Goal: Communication & Community: Answer question/provide support

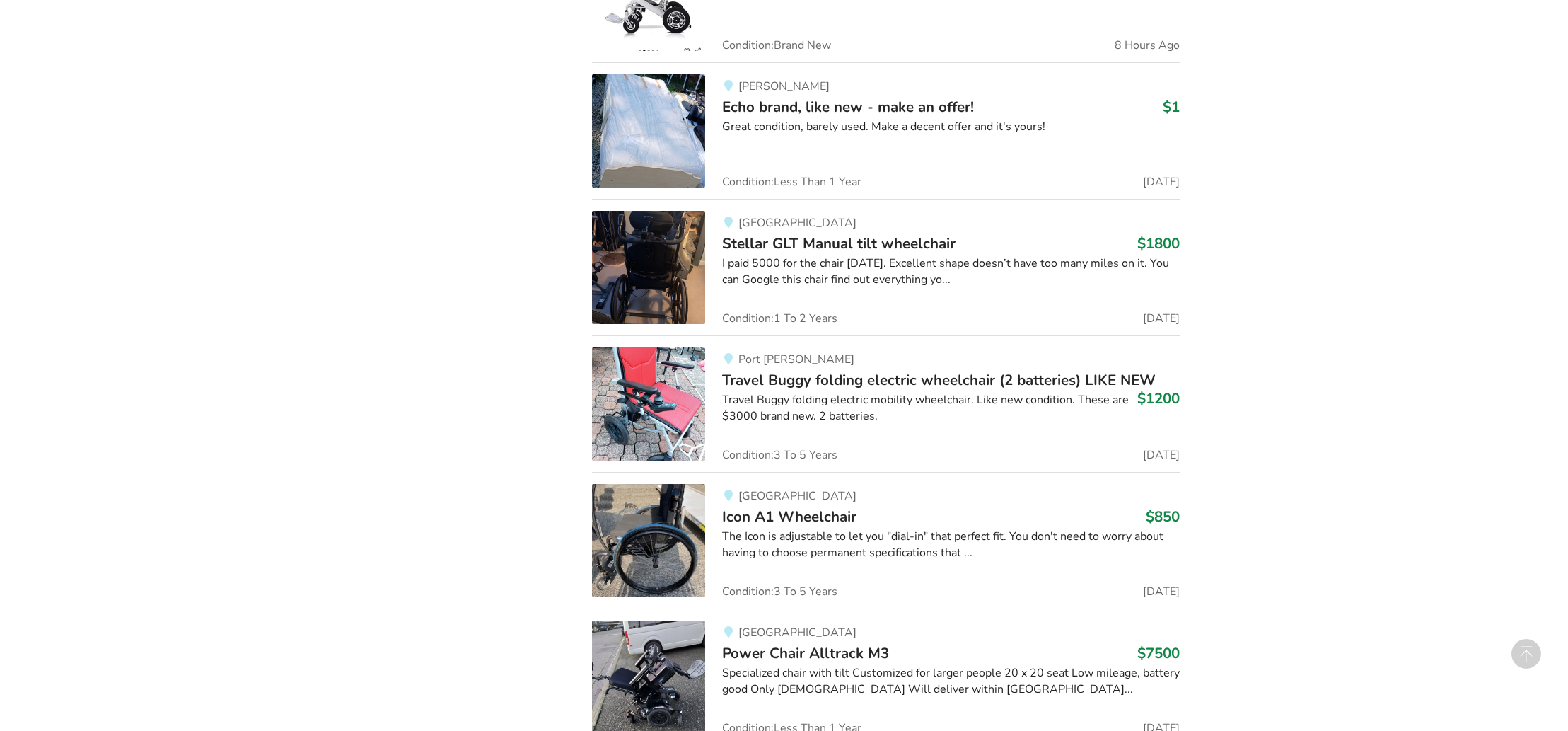
scroll to position [1782, 0]
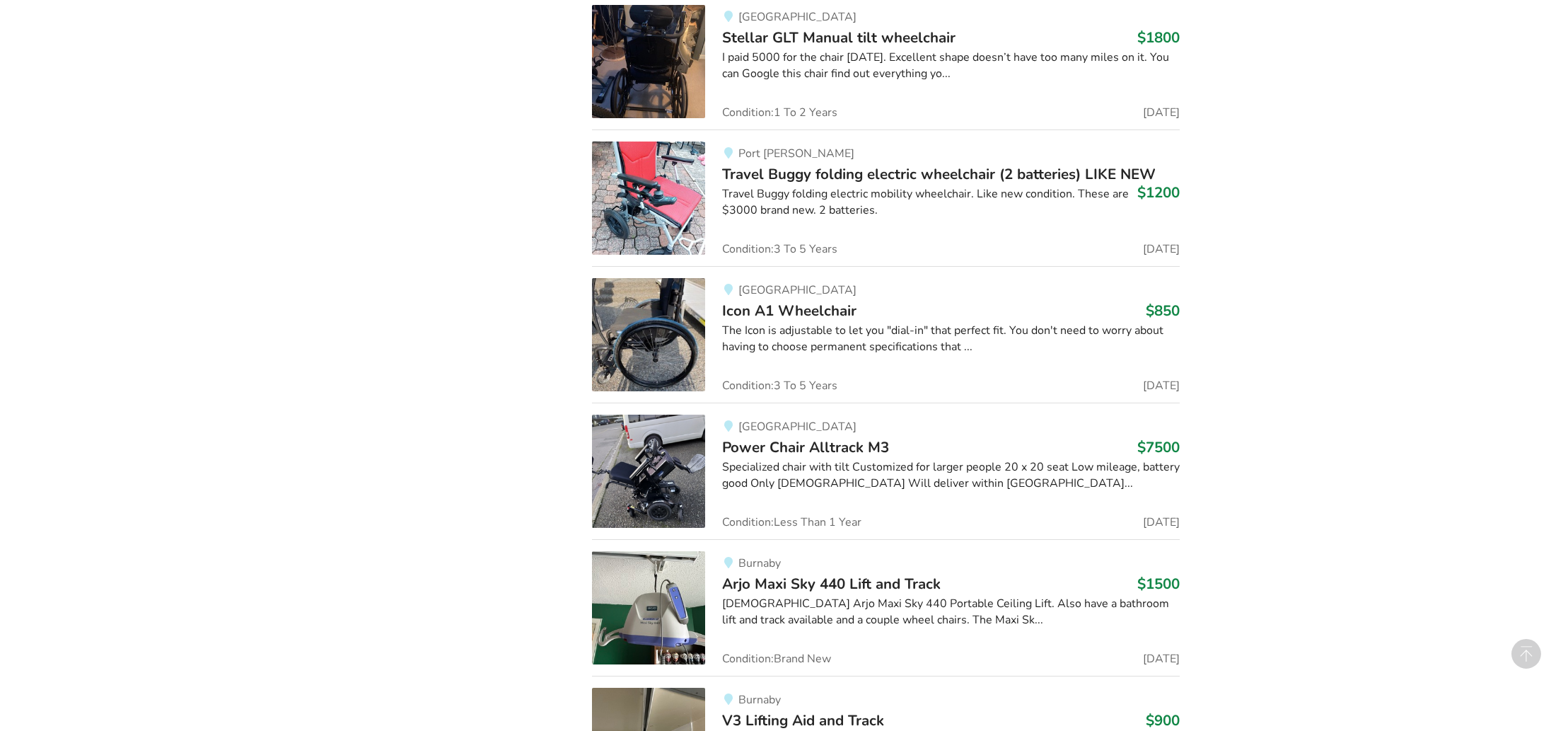
click at [676, 323] on img at bounding box center [648, 334] width 113 height 113
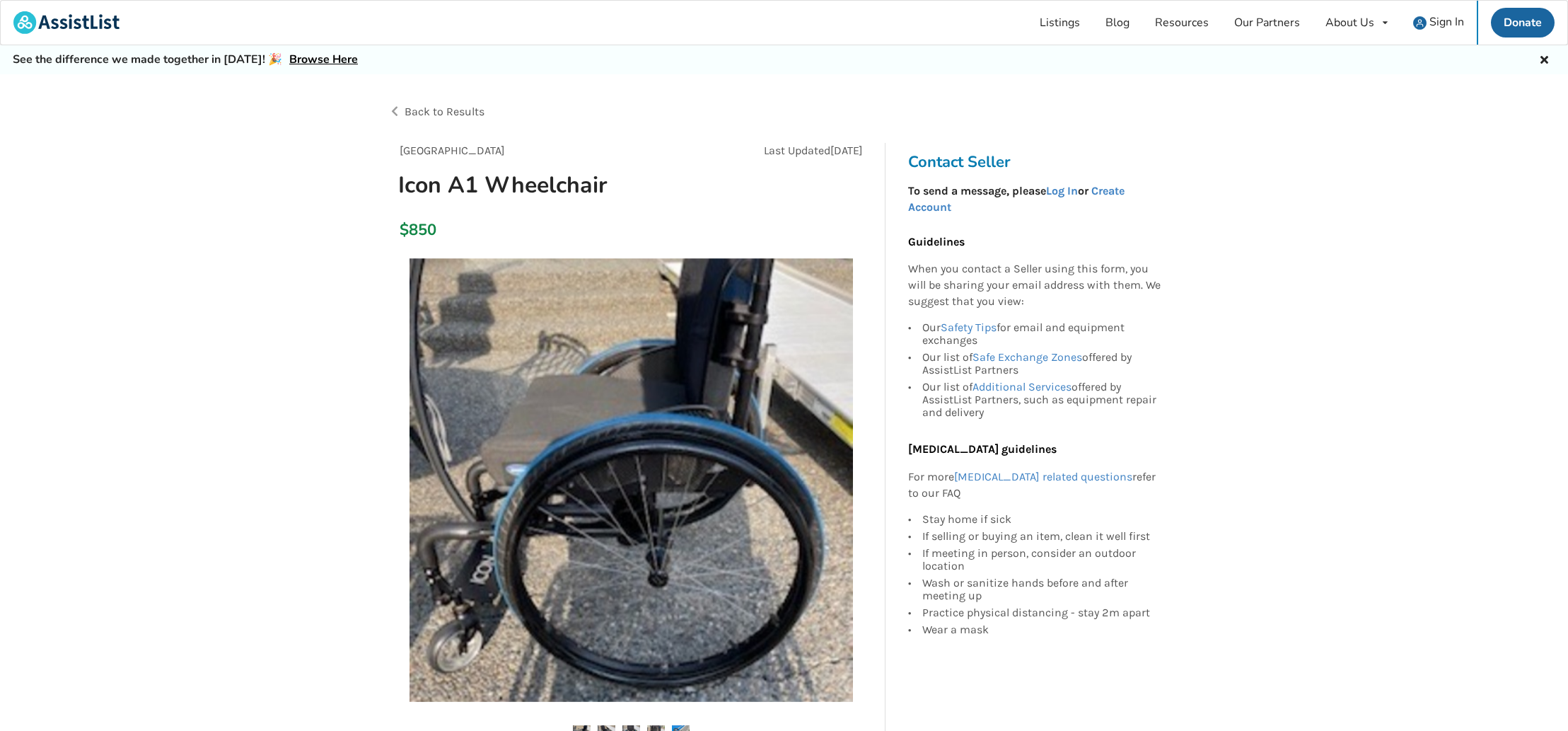
click at [676, 323] on img at bounding box center [630, 480] width 443 height 443
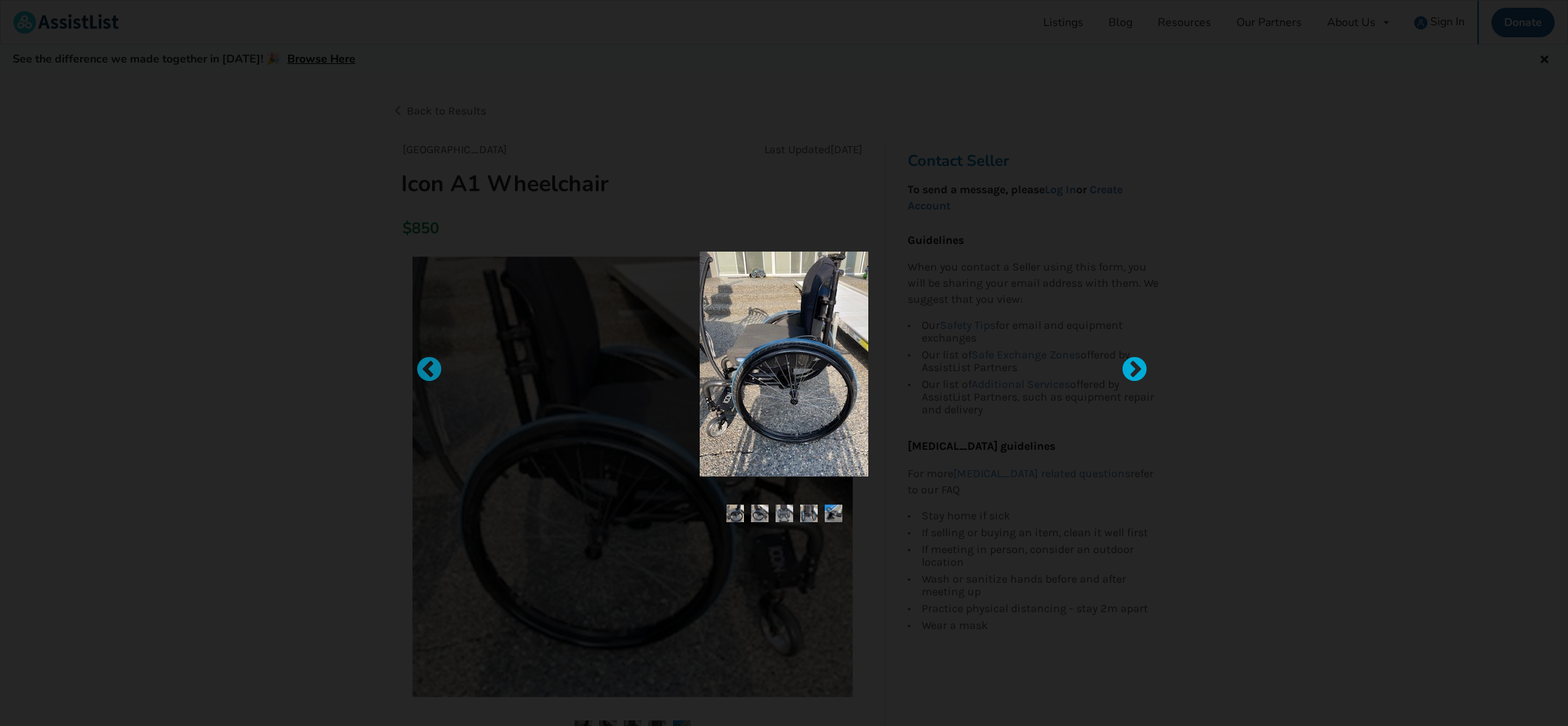
click at [1132, 357] on div at bounding box center [1128, 363] width 14 height 14
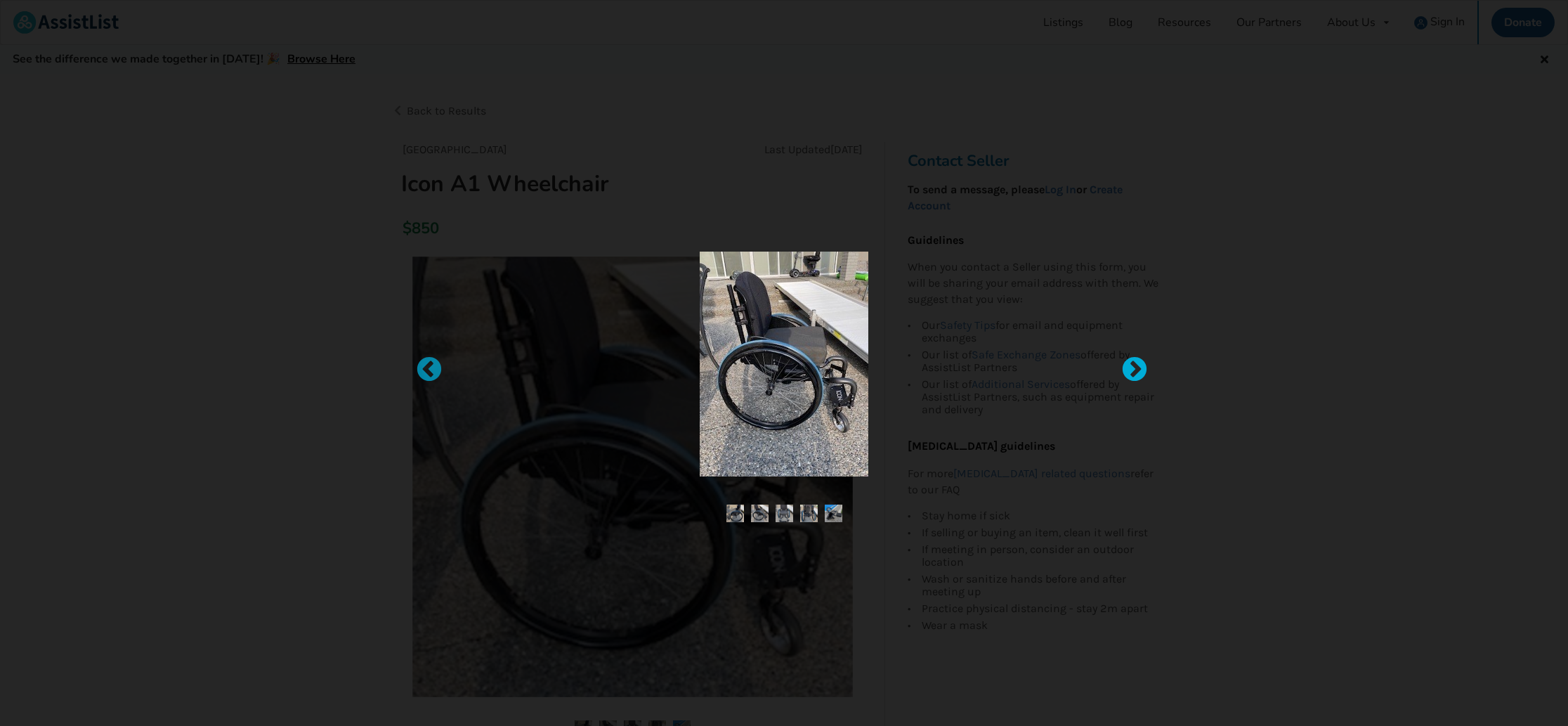
click at [1132, 357] on div at bounding box center [1128, 363] width 14 height 14
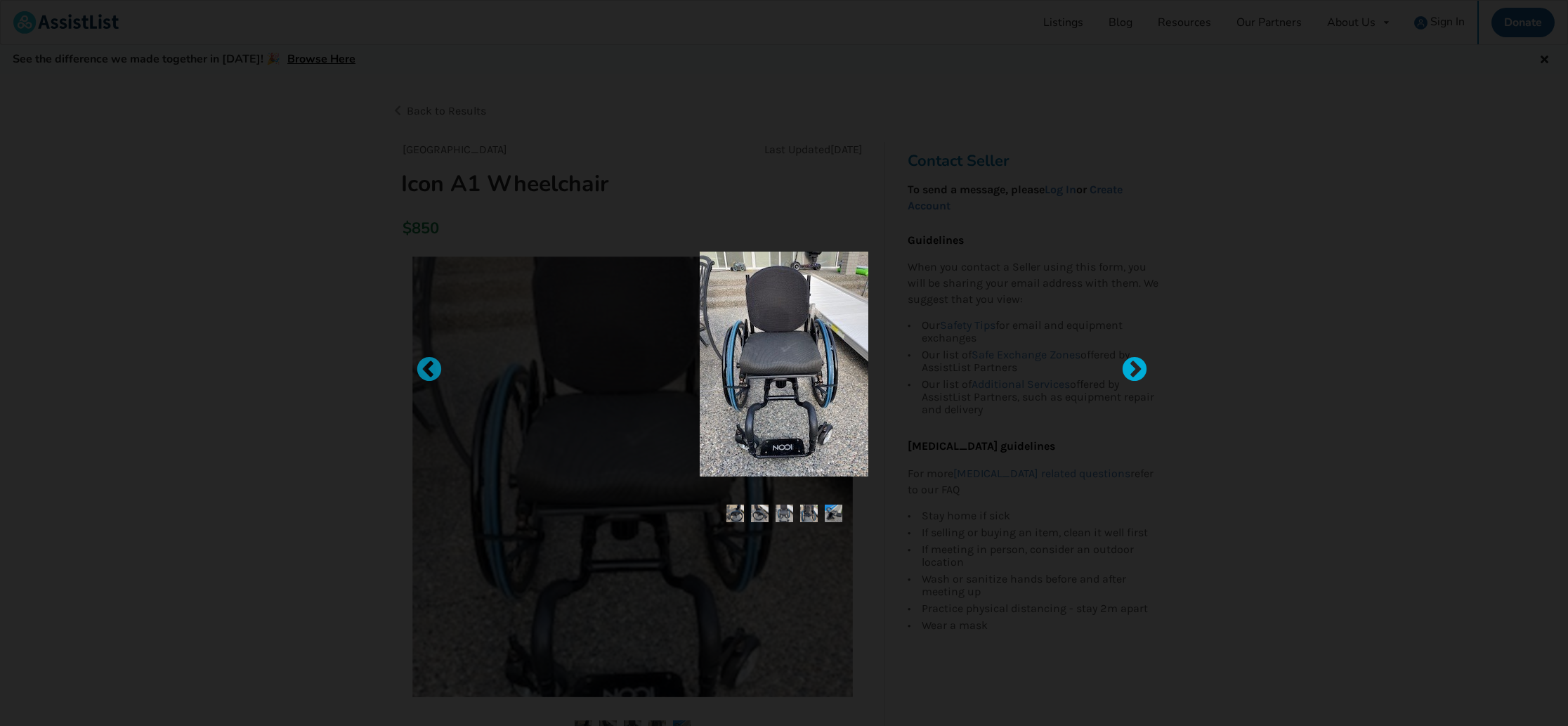
click at [1132, 357] on div at bounding box center [1128, 363] width 14 height 14
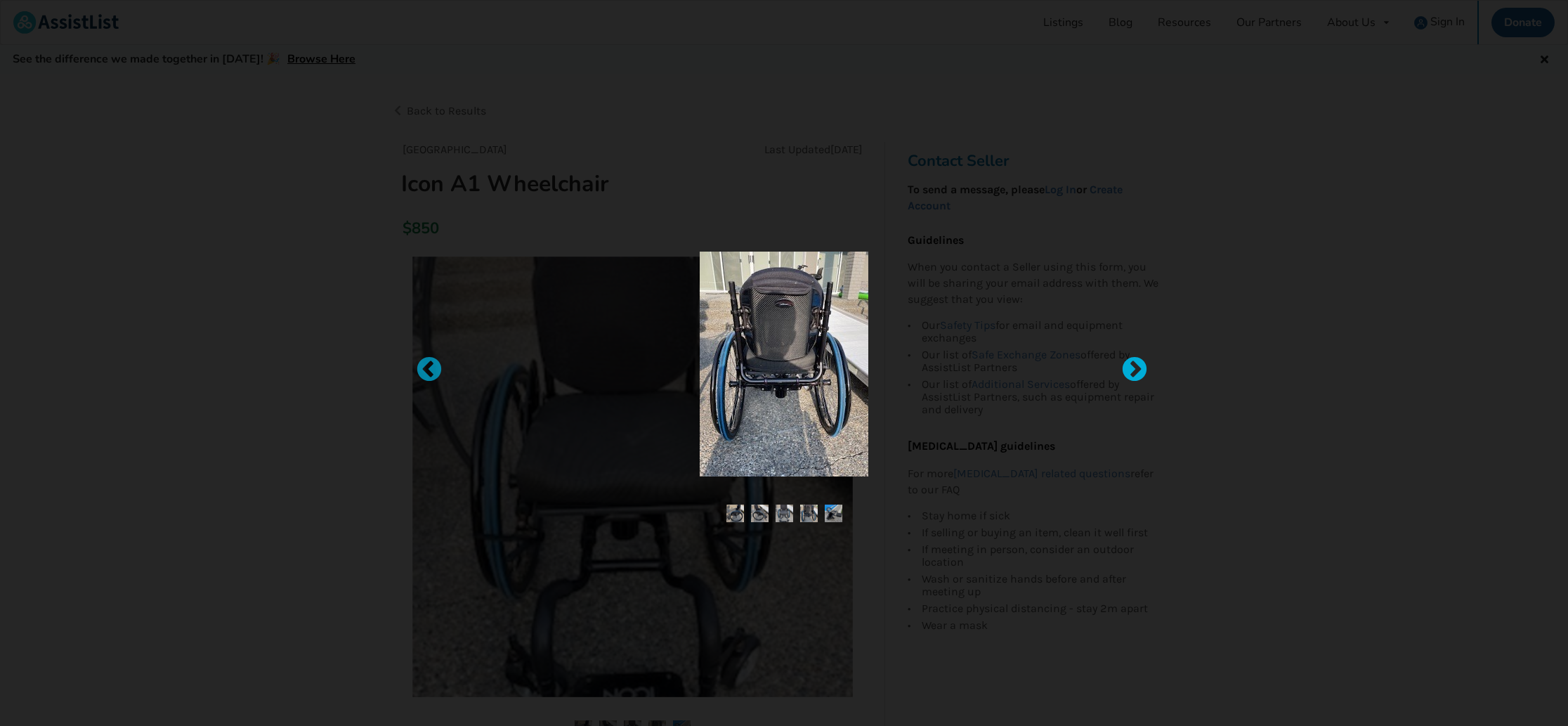
click at [1132, 357] on div at bounding box center [1128, 363] width 14 height 14
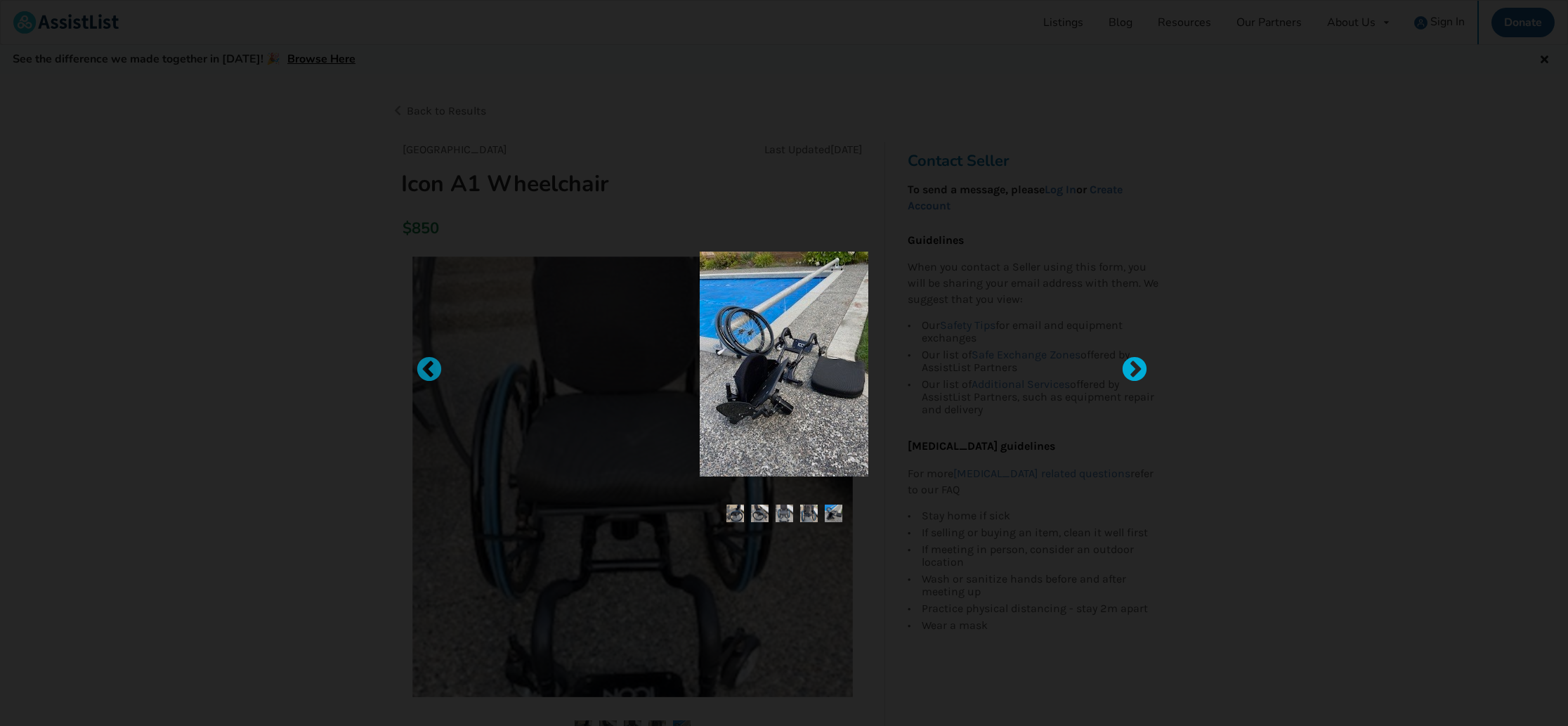
click at [1132, 357] on div at bounding box center [1128, 363] width 14 height 14
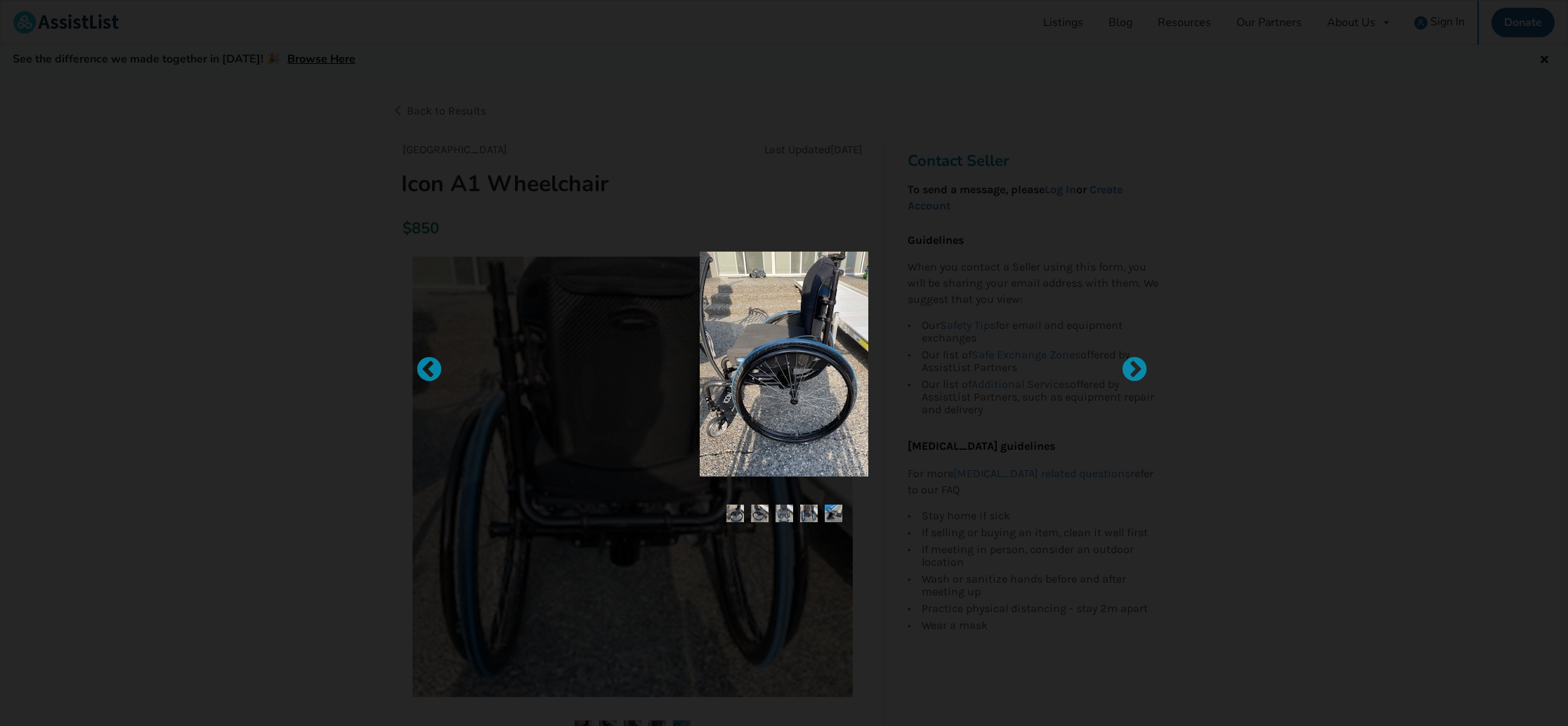
click at [1351, 333] on div at bounding box center [784, 363] width 1568 height 726
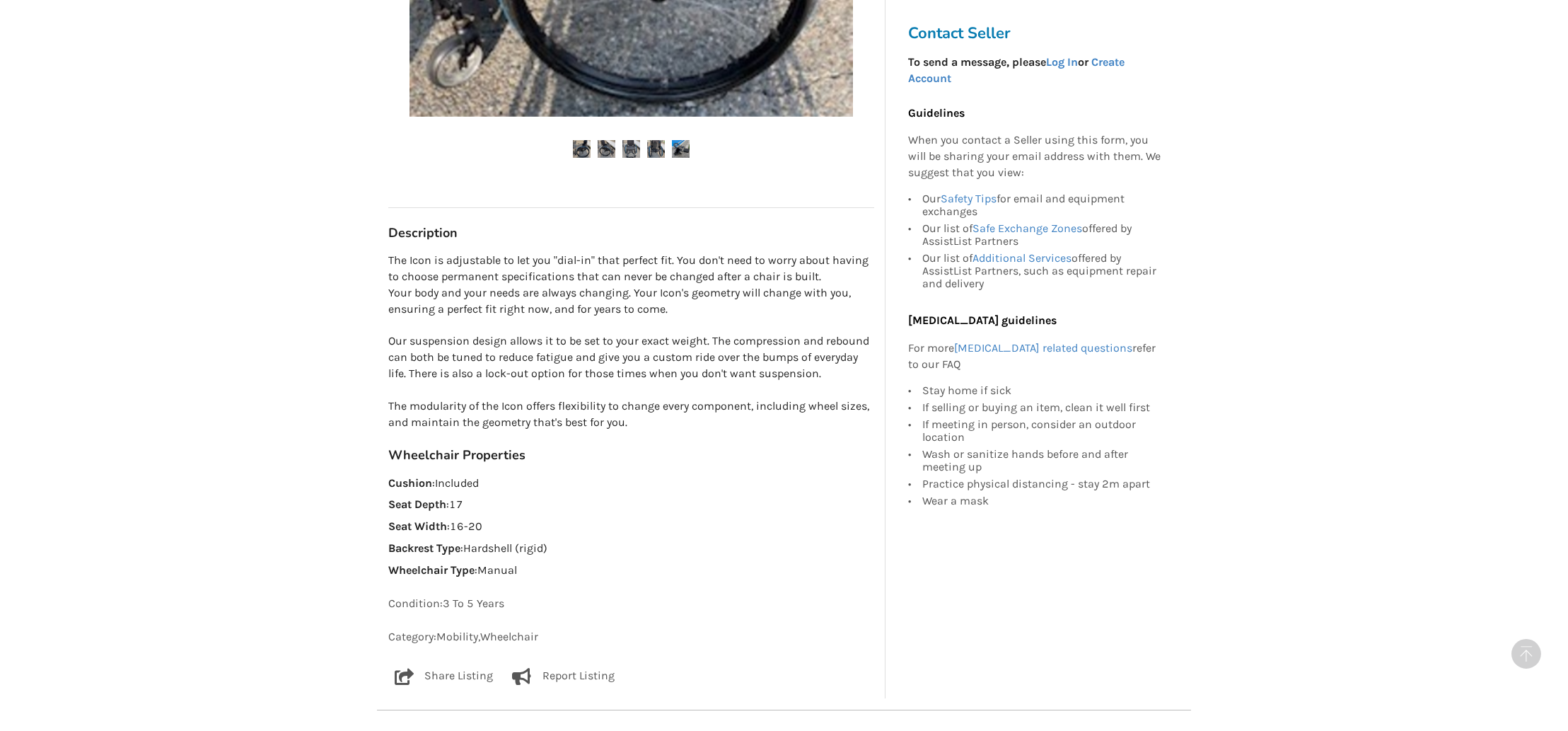
scroll to position [740, 0]
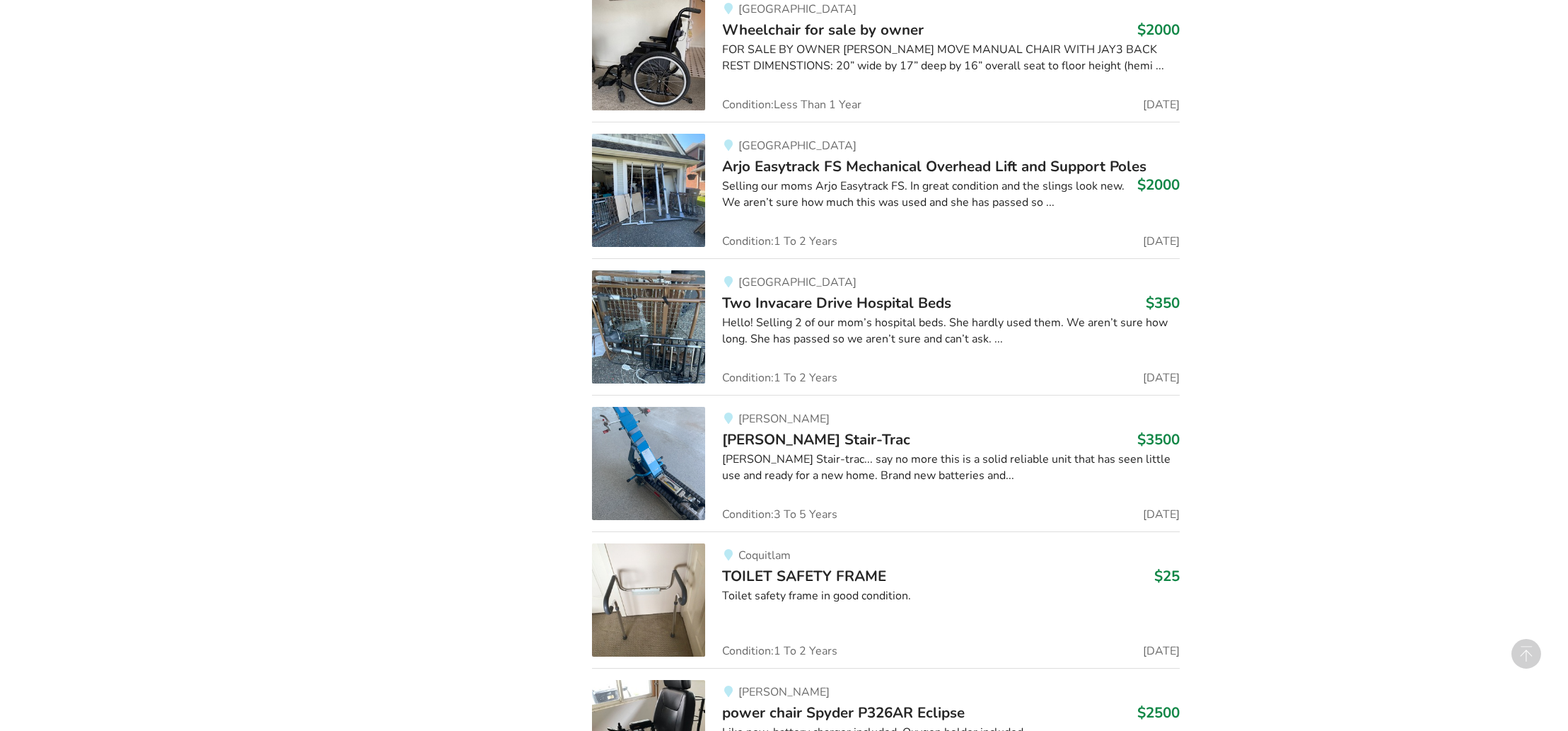
scroll to position [5435, 0]
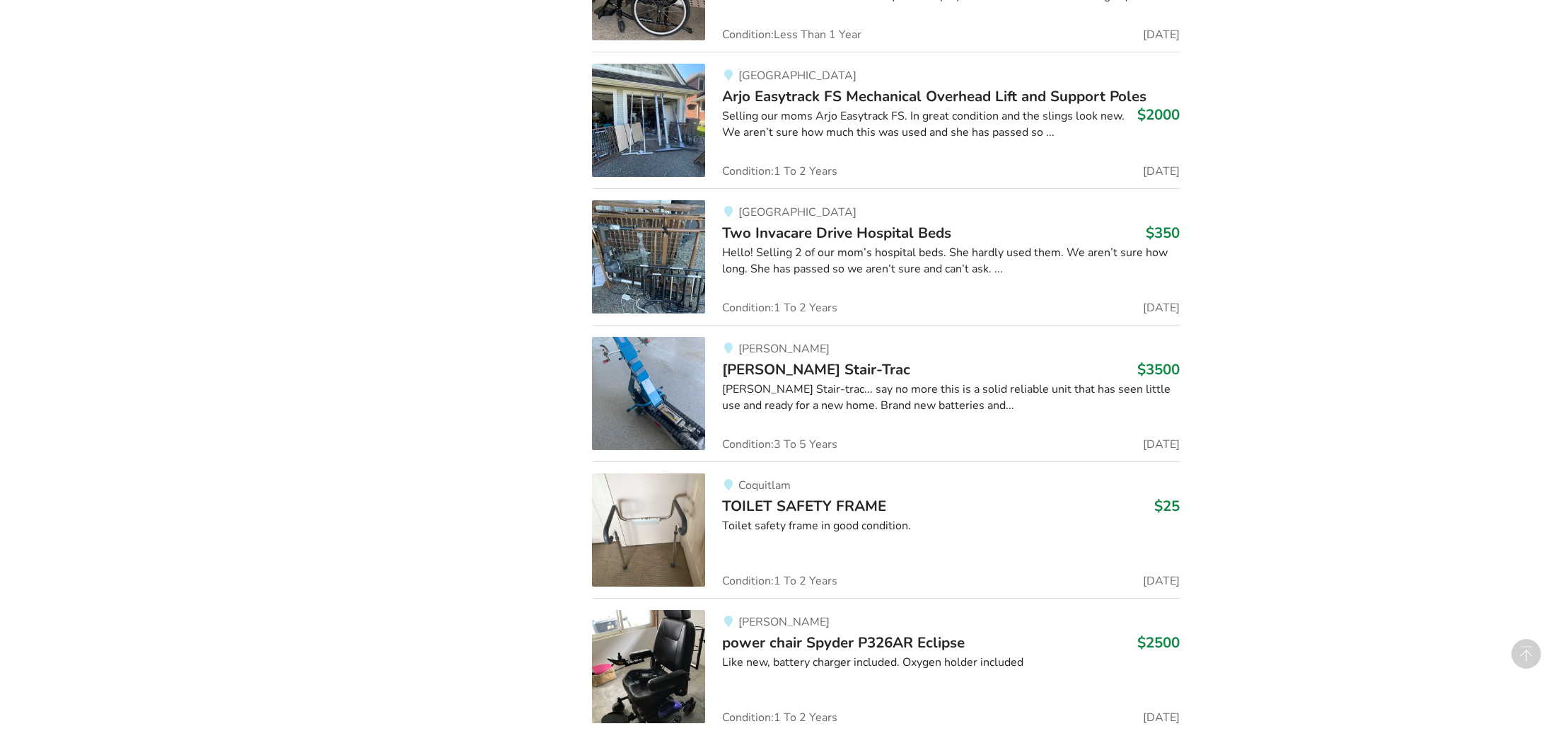
click at [656, 367] on img at bounding box center [648, 393] width 113 height 113
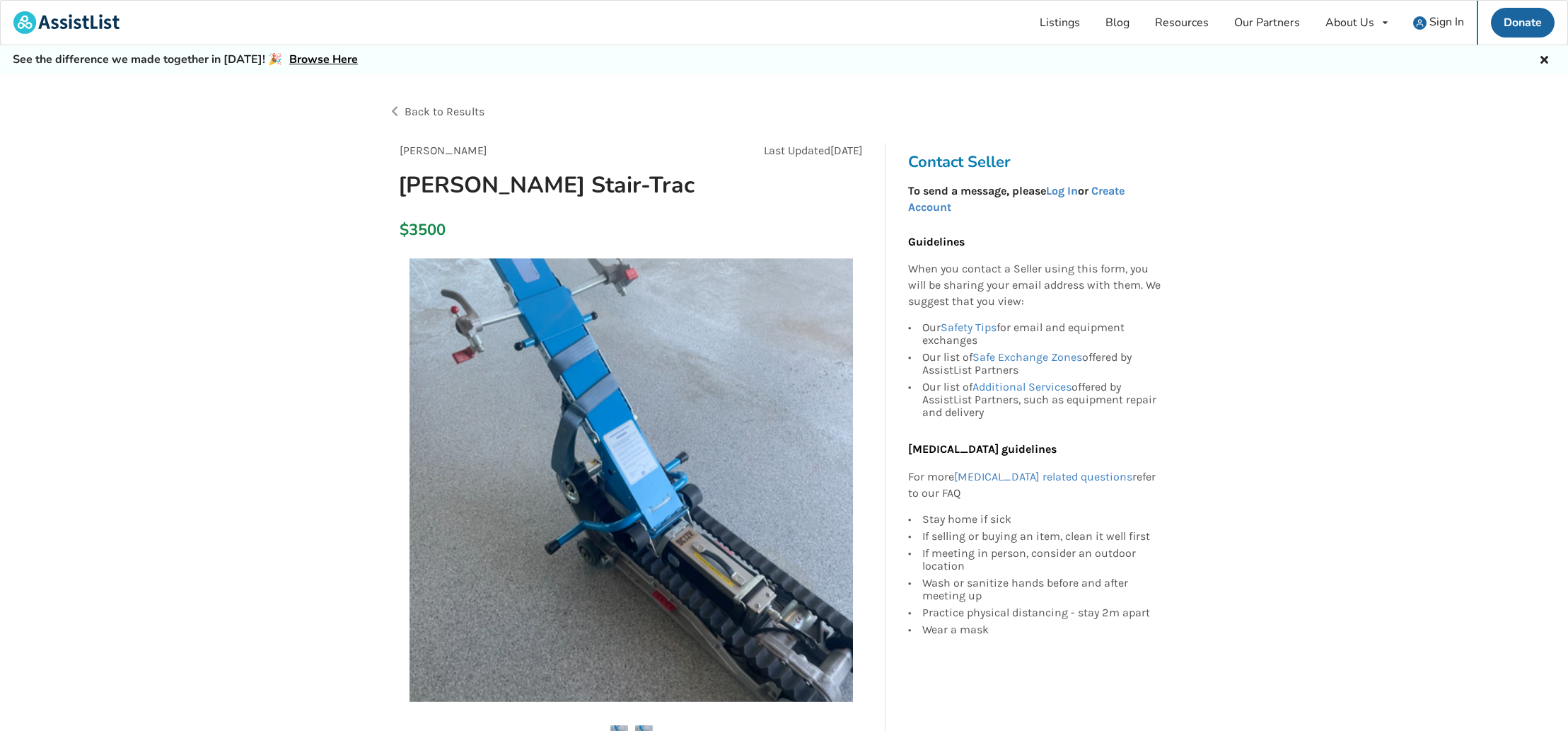
click at [651, 476] on img at bounding box center [630, 480] width 443 height 443
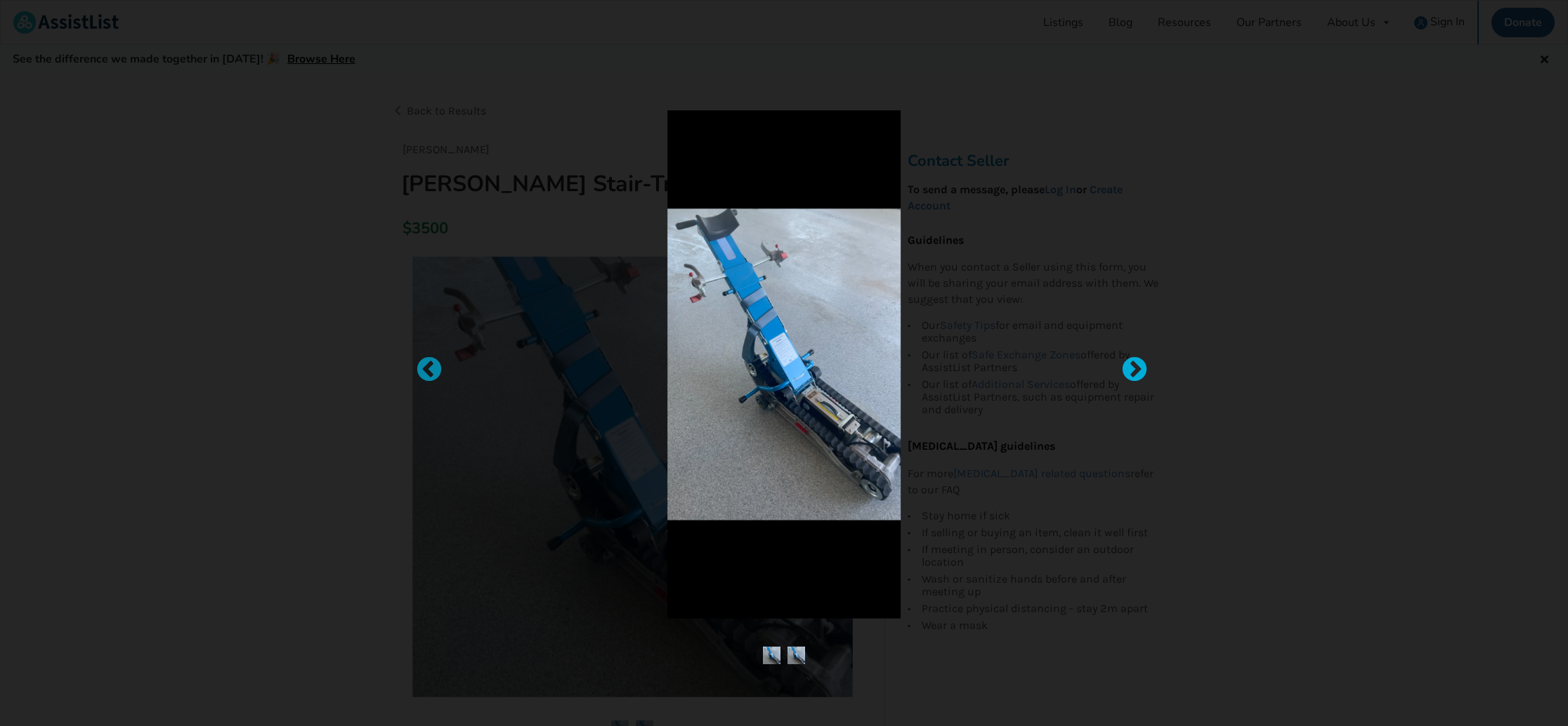
click at [1135, 368] on div at bounding box center [1128, 363] width 14 height 14
click at [1360, 502] on div at bounding box center [784, 363] width 1568 height 726
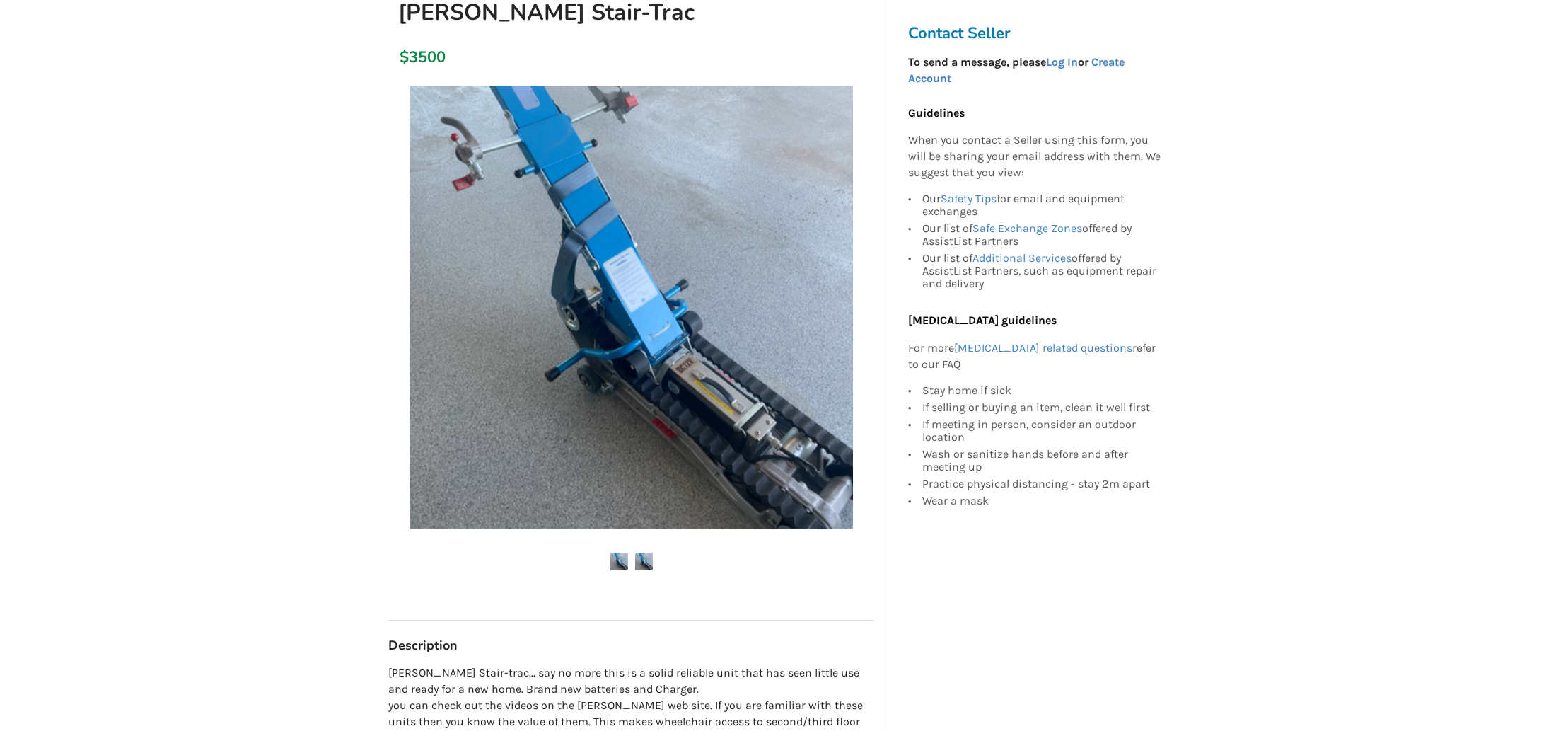
scroll to position [127, 0]
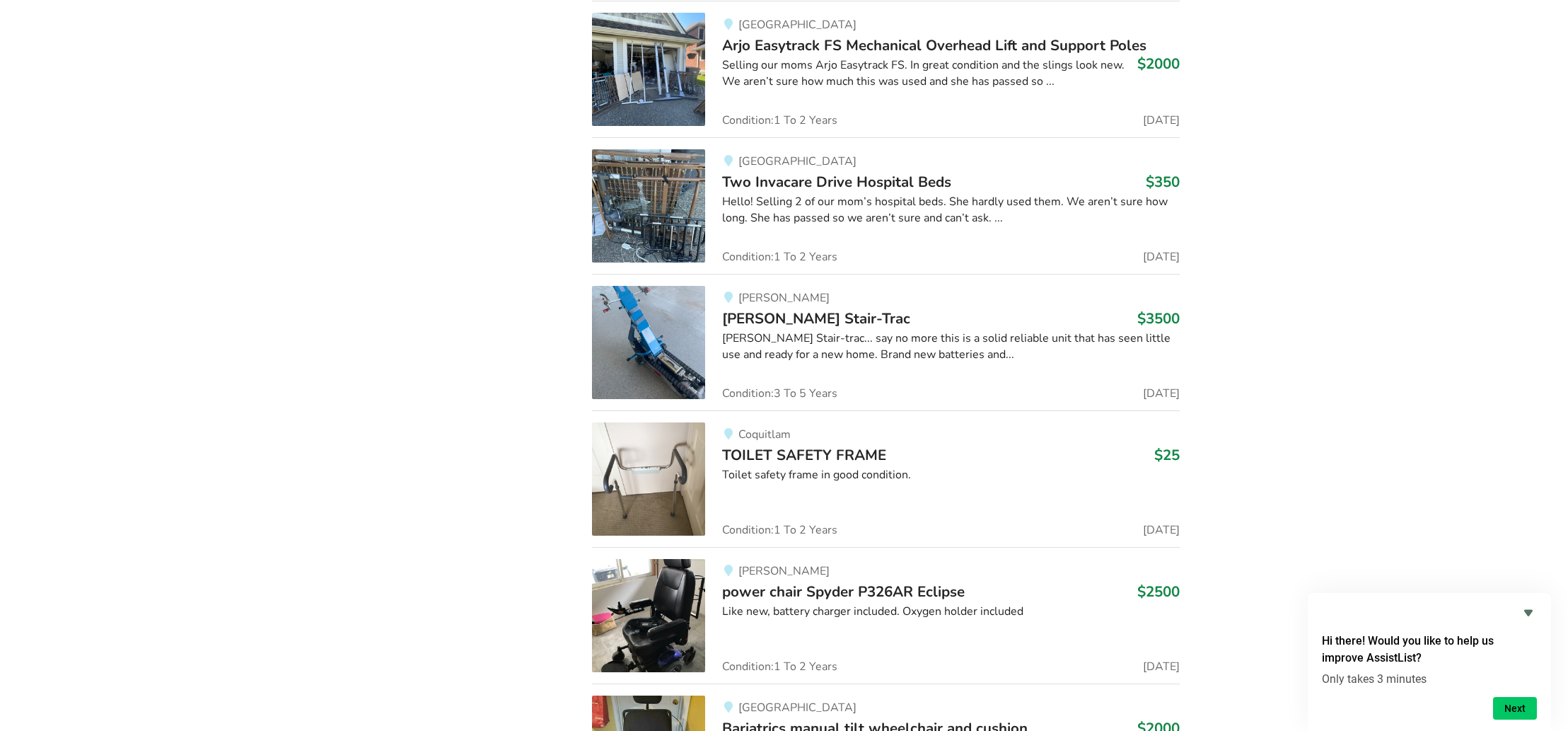
scroll to position [5487, 0]
click at [663, 285] on img at bounding box center [648, 342] width 113 height 113
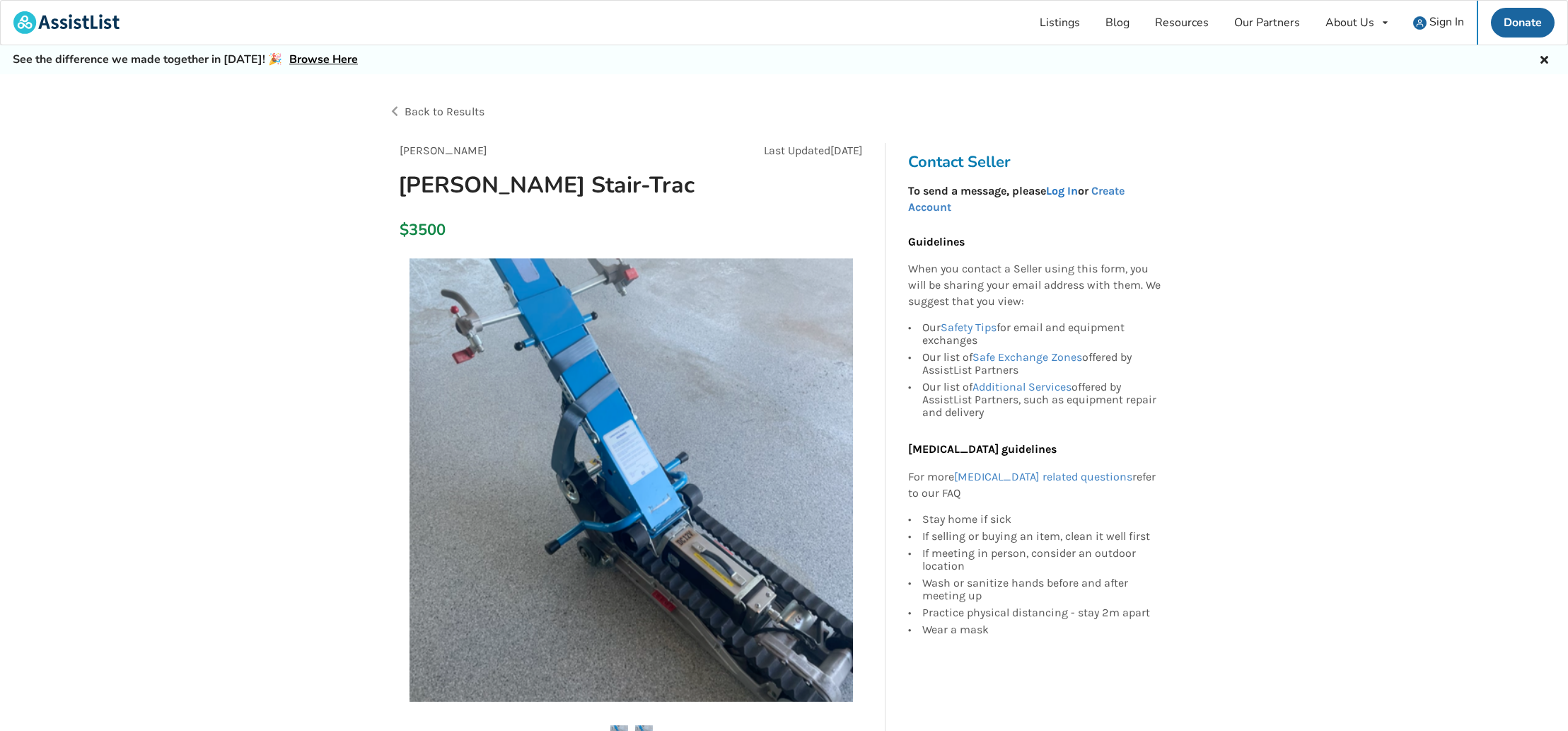
click at [1068, 194] on link "Log In" at bounding box center [1061, 190] width 32 height 13
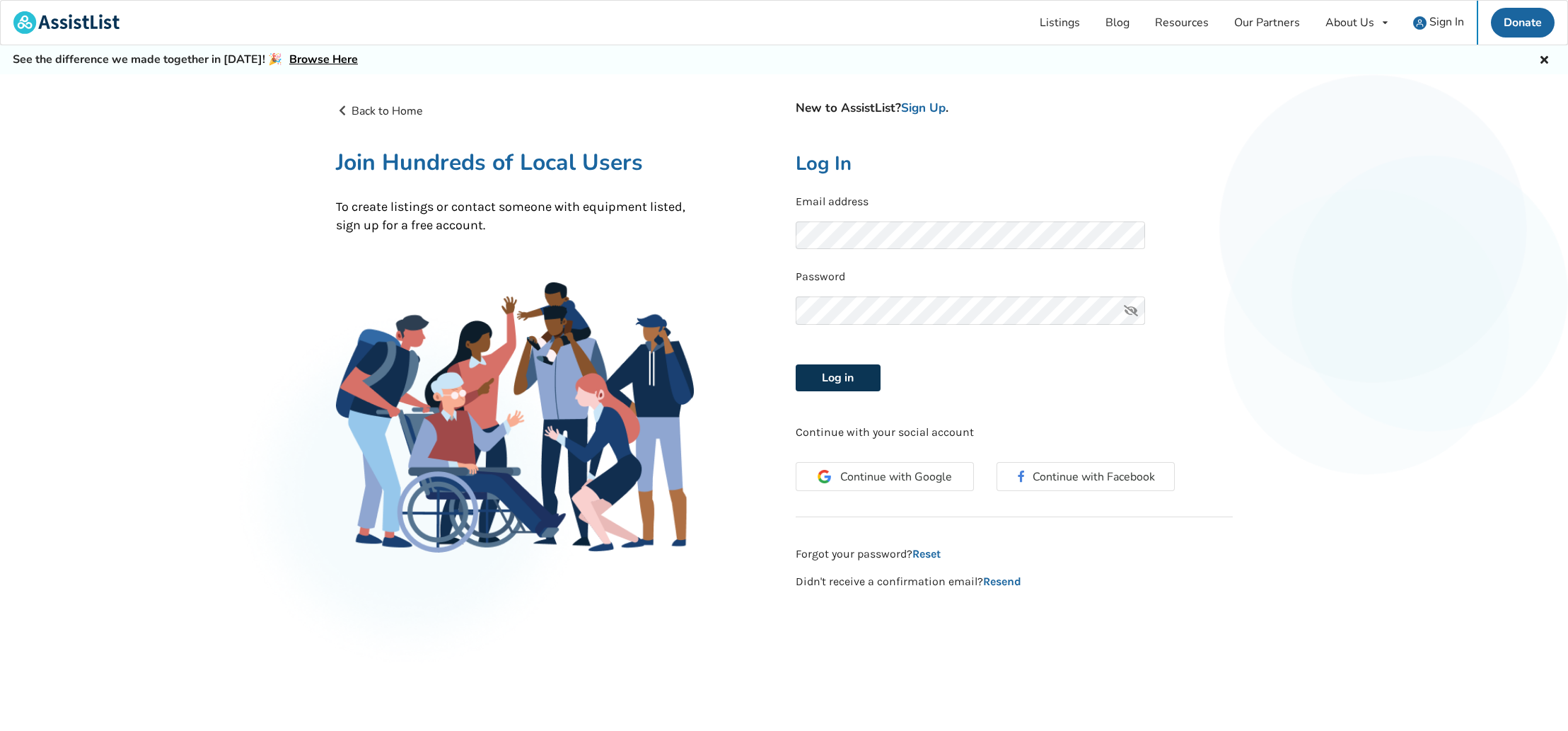
click at [840, 377] on button "Log in" at bounding box center [839, 377] width 85 height 27
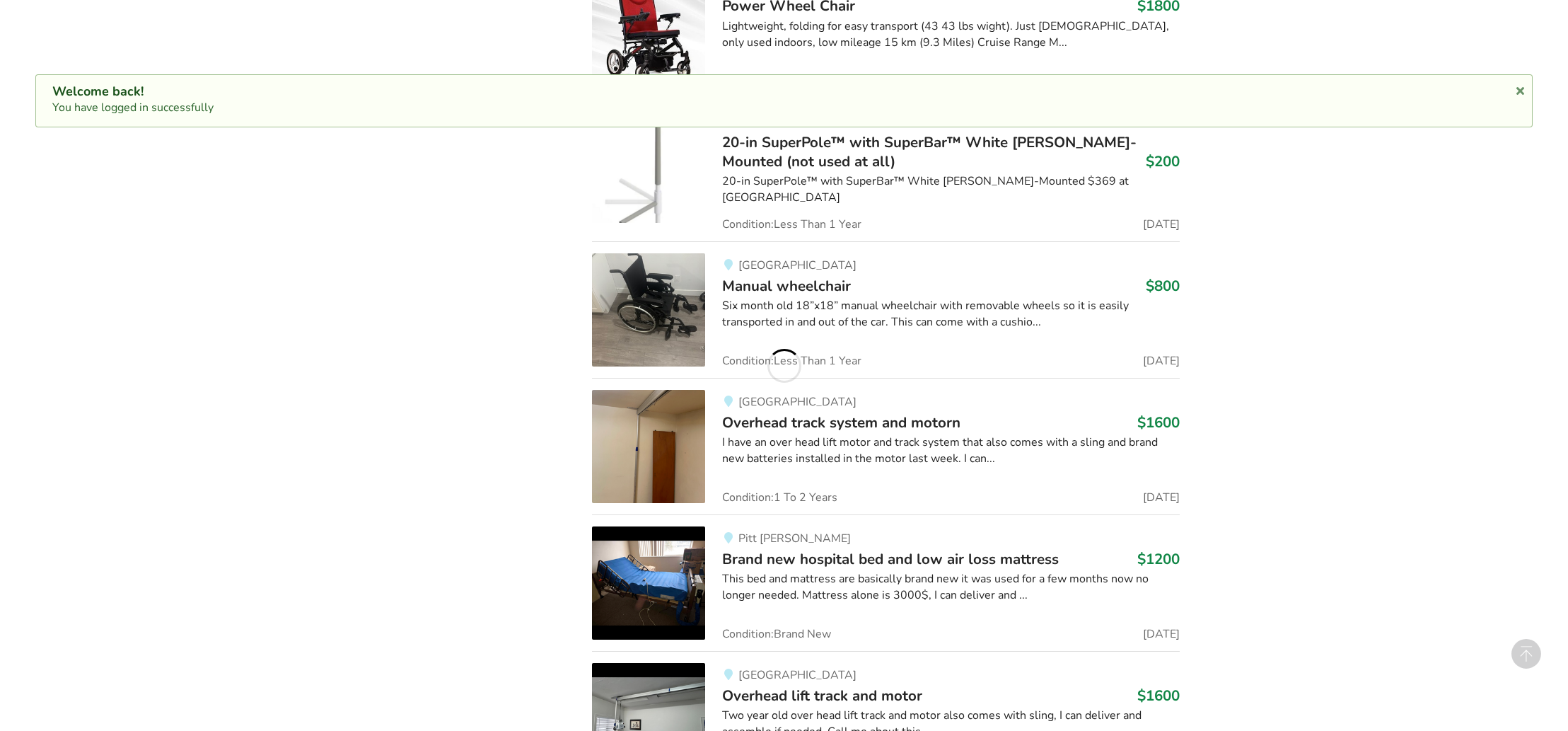
scroll to position [5487, 0]
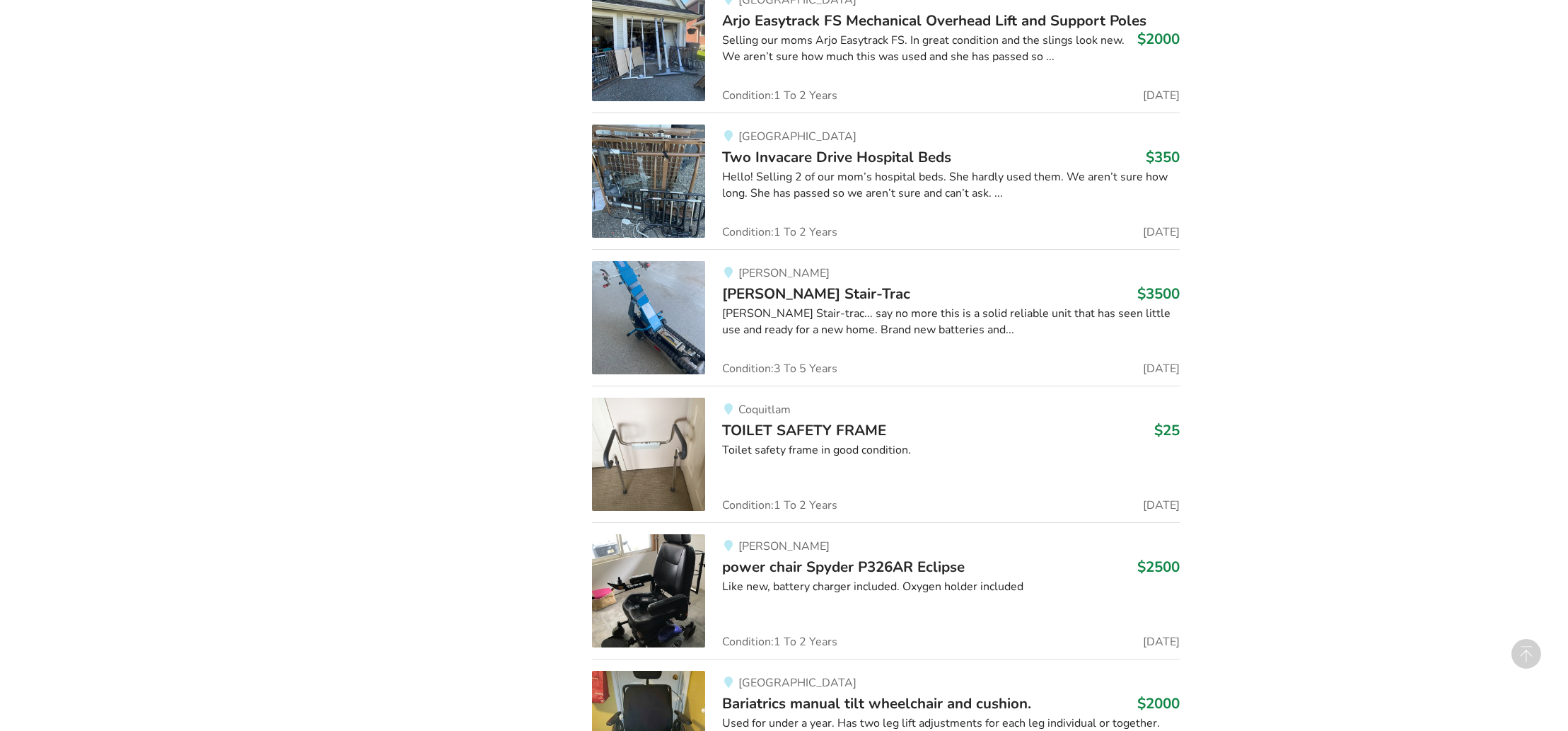
click at [672, 322] on img at bounding box center [648, 317] width 113 height 113
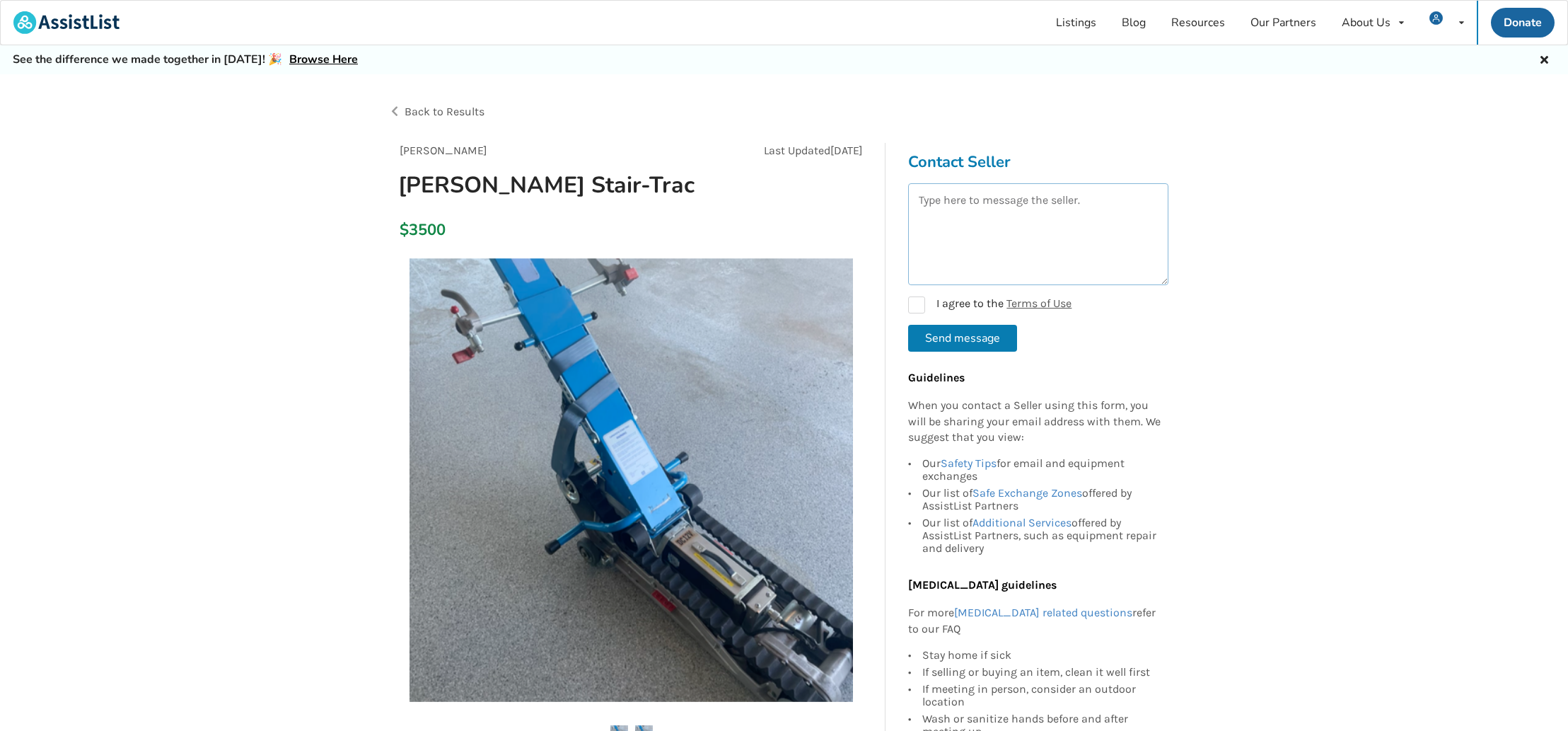
click at [1095, 207] on textarea at bounding box center [1038, 234] width 261 height 102
type textarea "do you have any stairs close bye to try it out"
click at [919, 307] on label "I agree to the Terms of Use" at bounding box center [989, 305] width 163 height 17
checkbox input "true"
click at [944, 340] on button "Send message" at bounding box center [962, 338] width 109 height 27
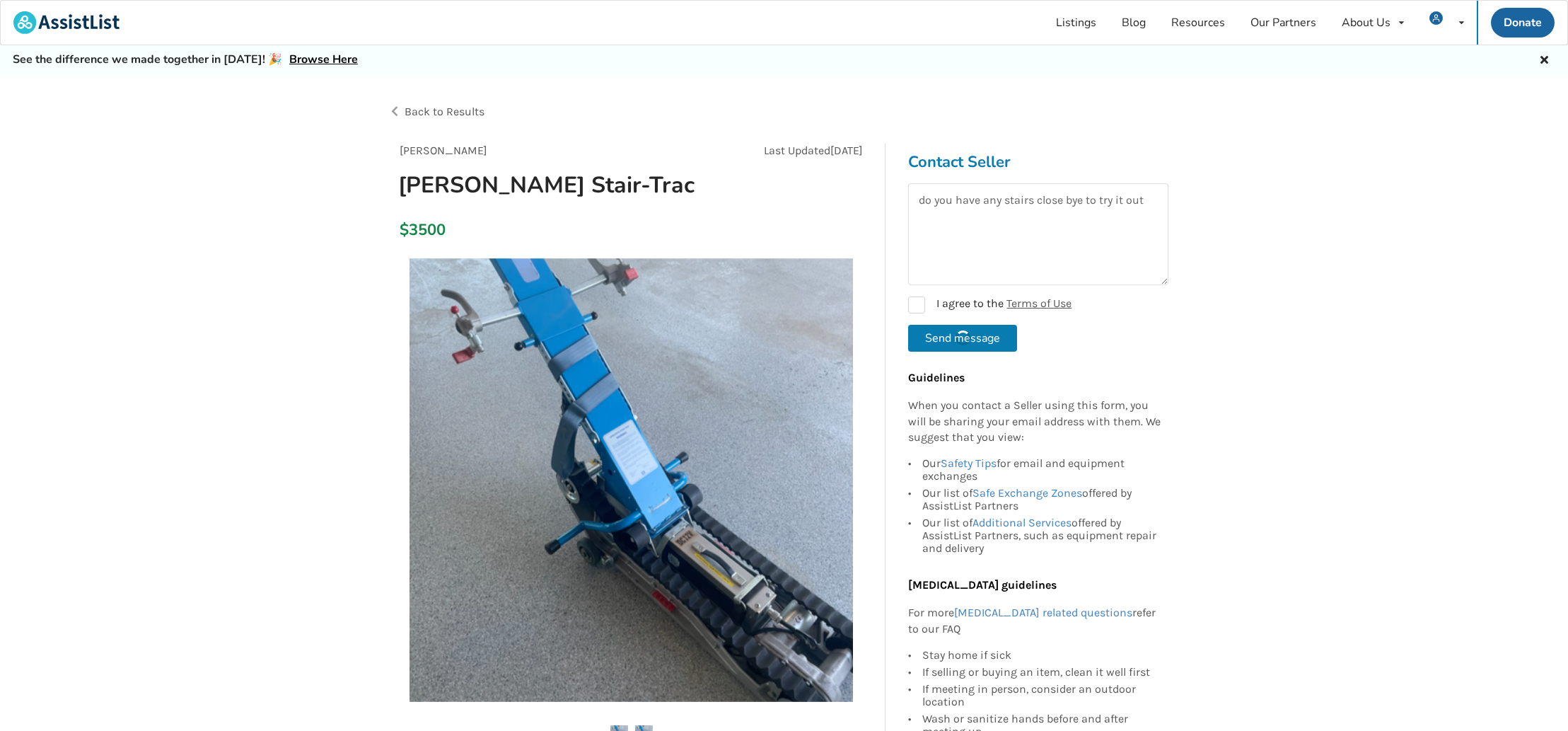
checkbox input "false"
click at [1443, 88] on link "Notifications" at bounding box center [1419, 90] width 113 height 29
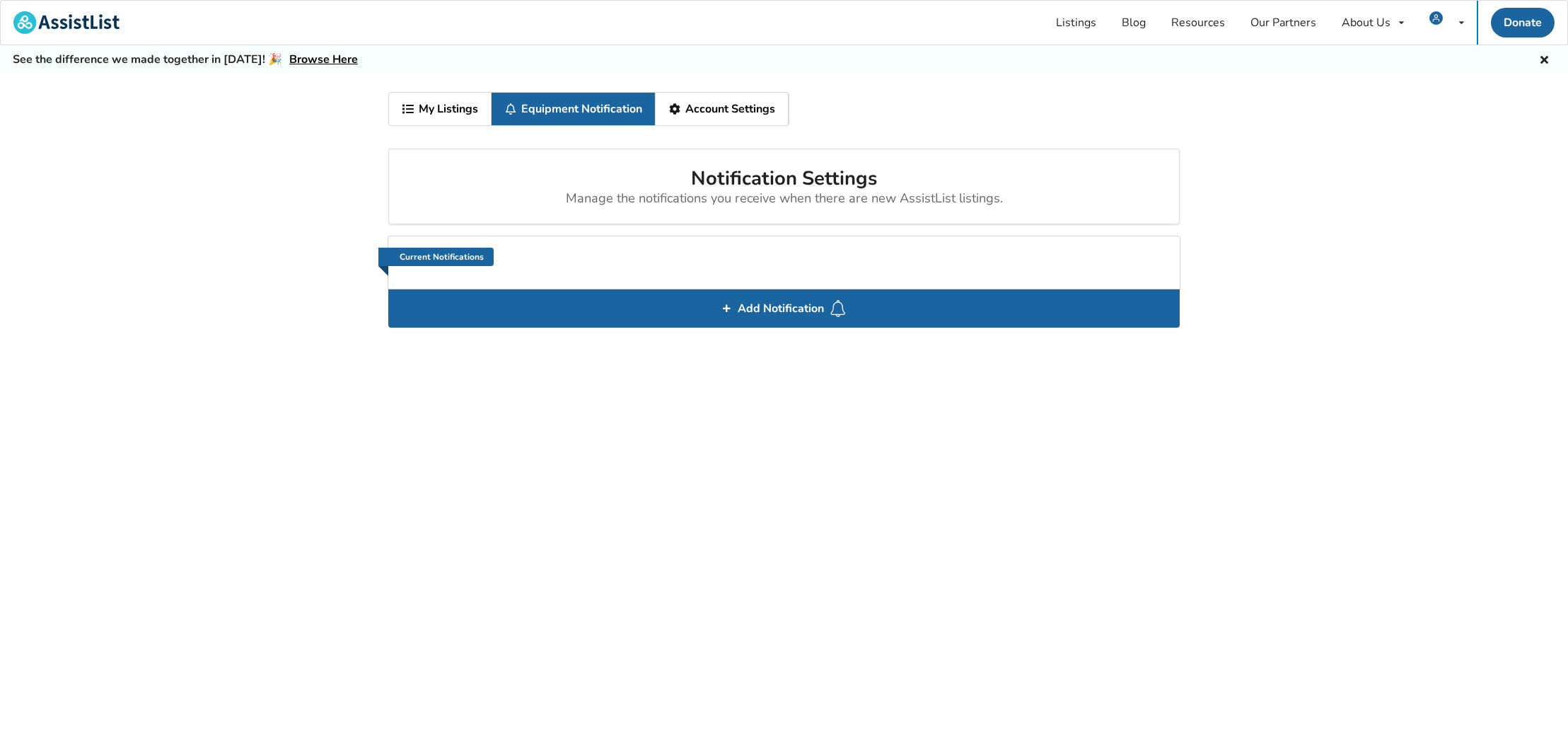
click at [189, 163] on div "My Listings Equipment Notification Account Settings Notification Settings Manag…" at bounding box center [784, 418] width 1568 height 688
click at [482, 101] on link "My Listings" at bounding box center [440, 109] width 103 height 32
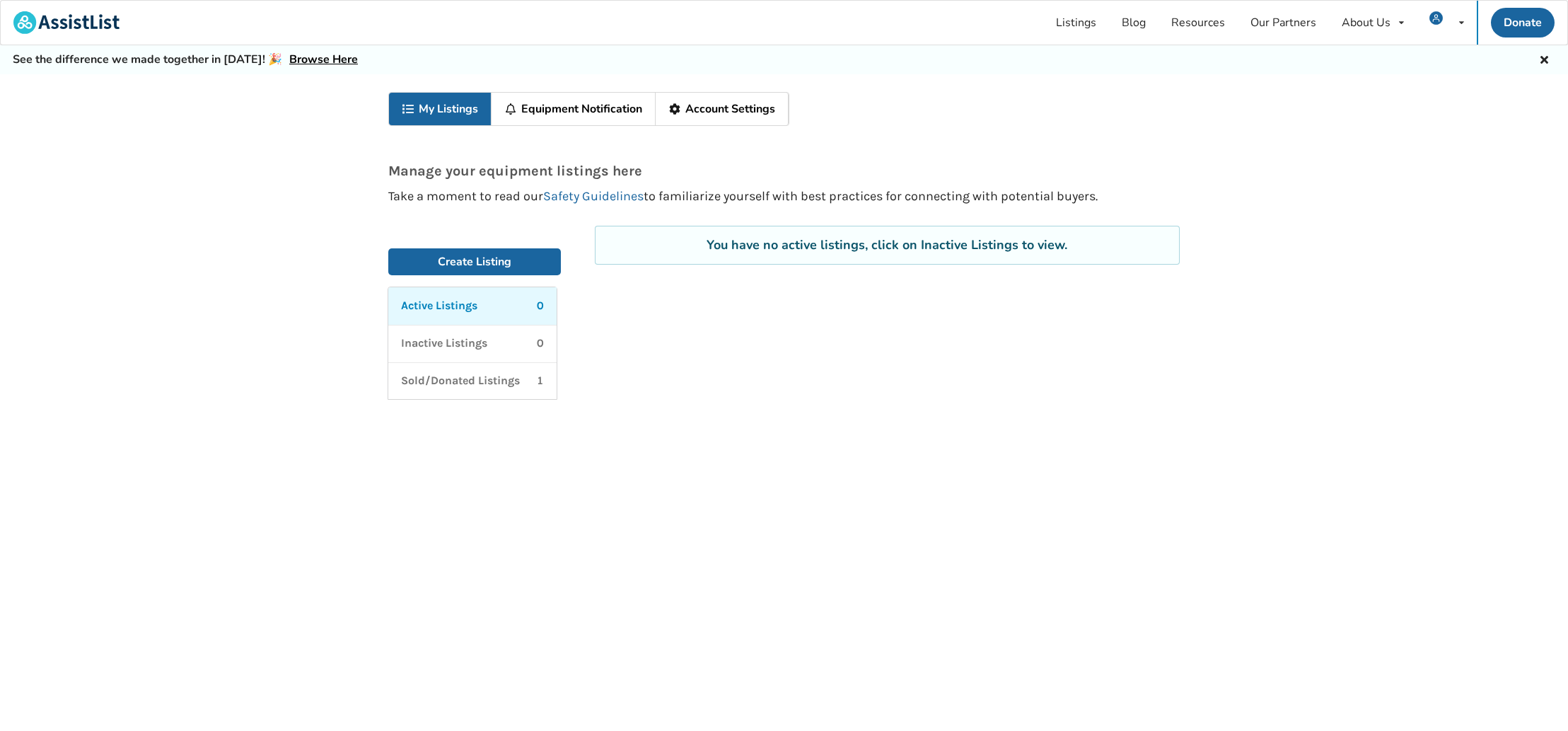
click at [749, 111] on link "Account Settings" at bounding box center [723, 109] width 133 height 32
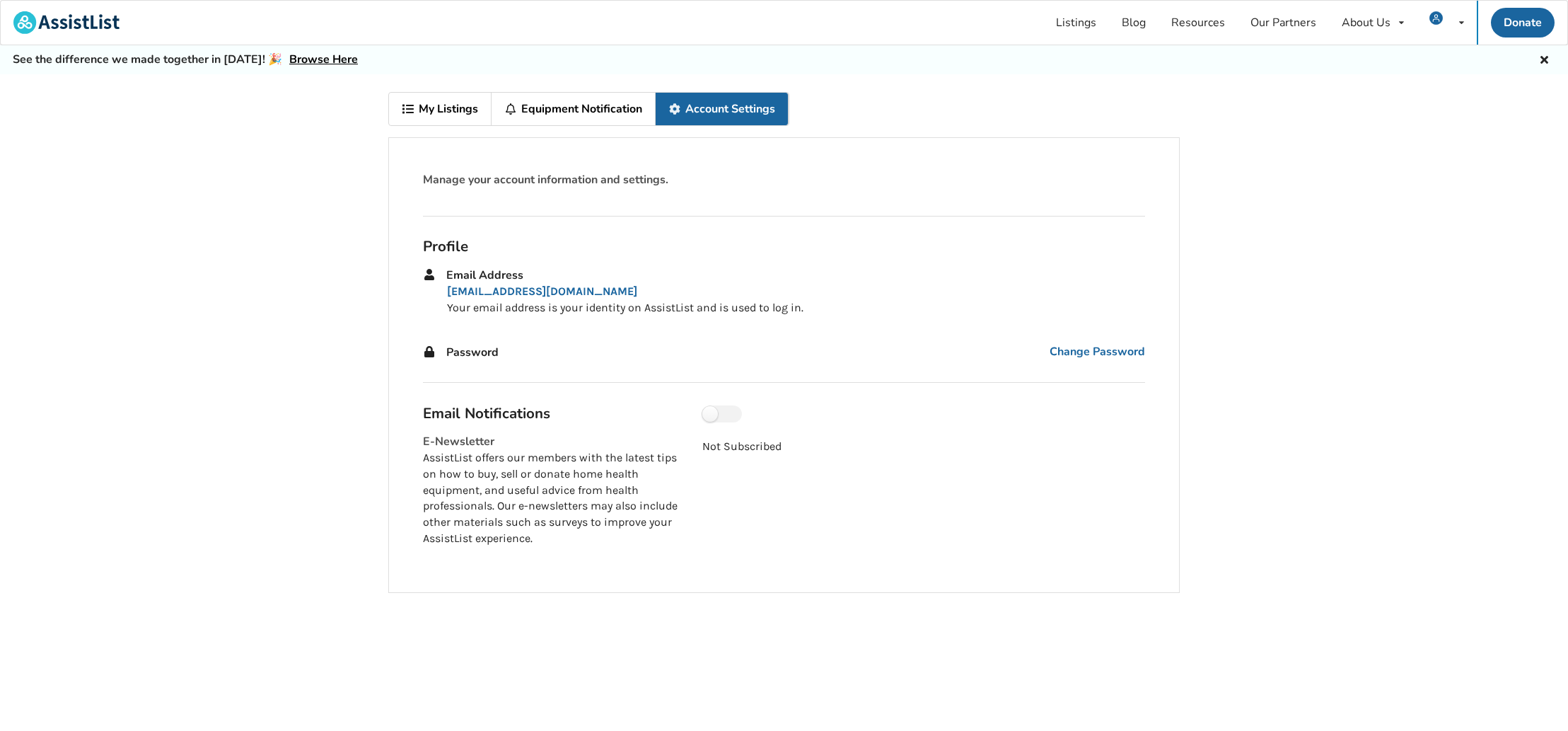
click at [576, 101] on link "Equipment Notification" at bounding box center [574, 109] width 164 height 32
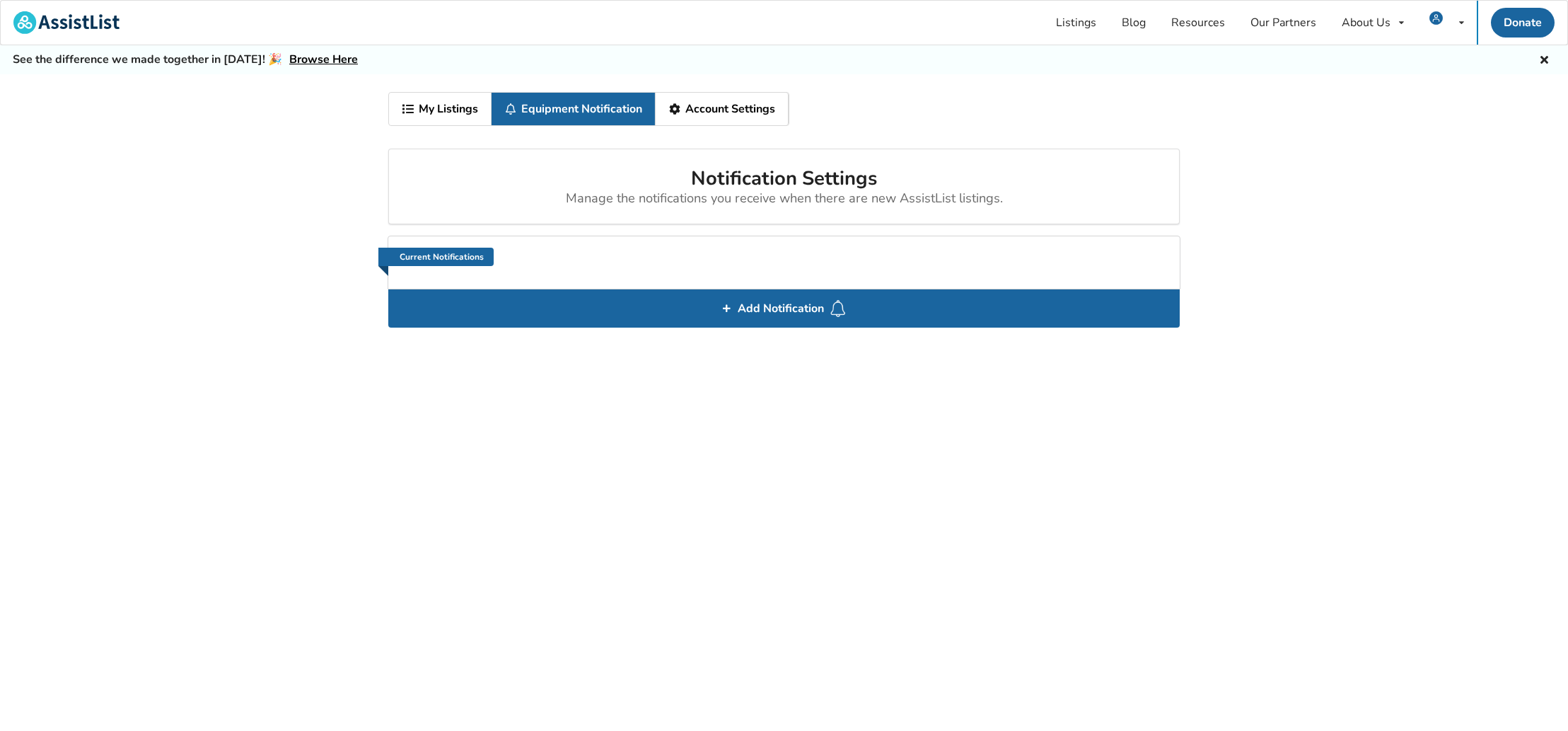
click at [452, 101] on link "My Listings" at bounding box center [440, 109] width 103 height 32
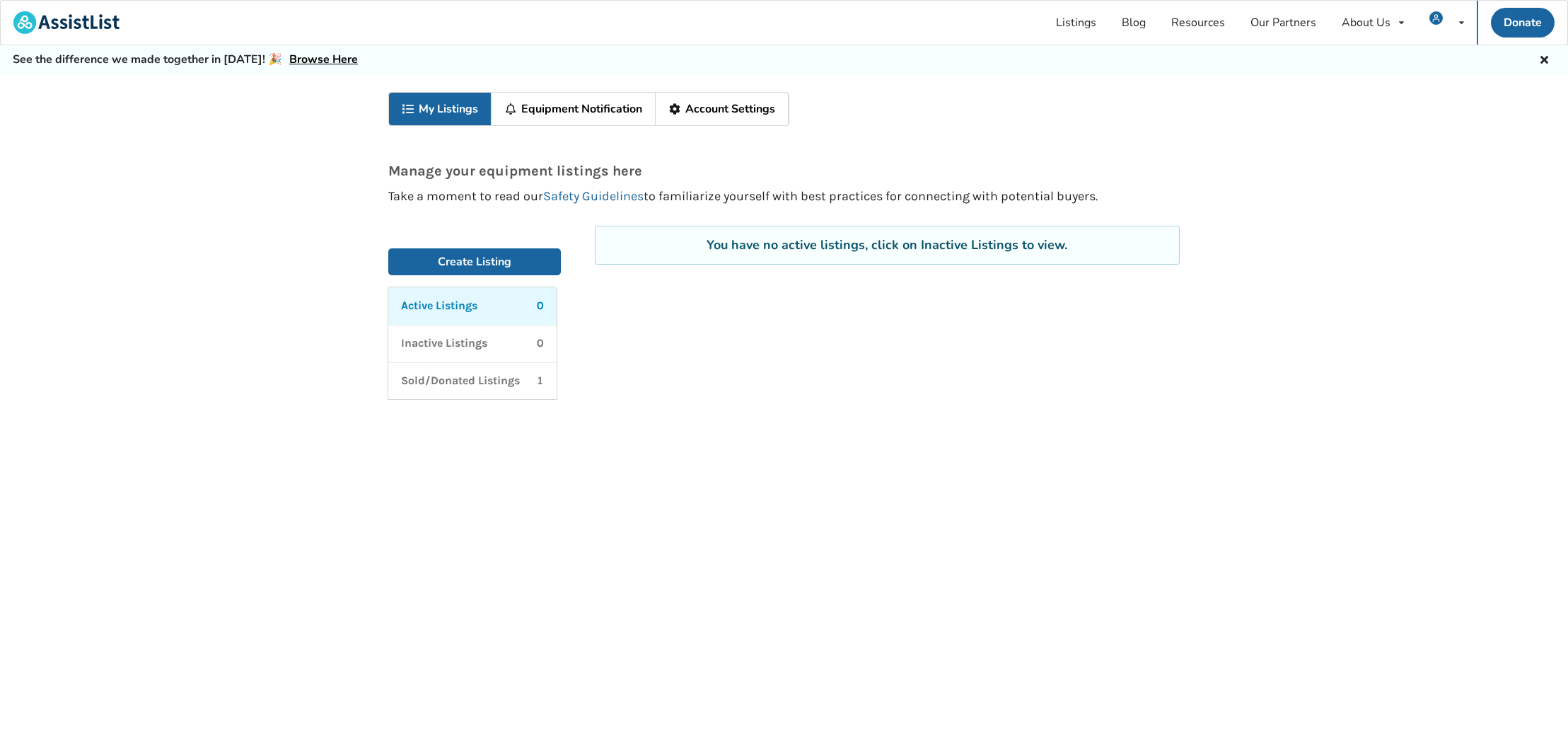
click at [739, 117] on link "Account Settings" at bounding box center [723, 109] width 133 height 32
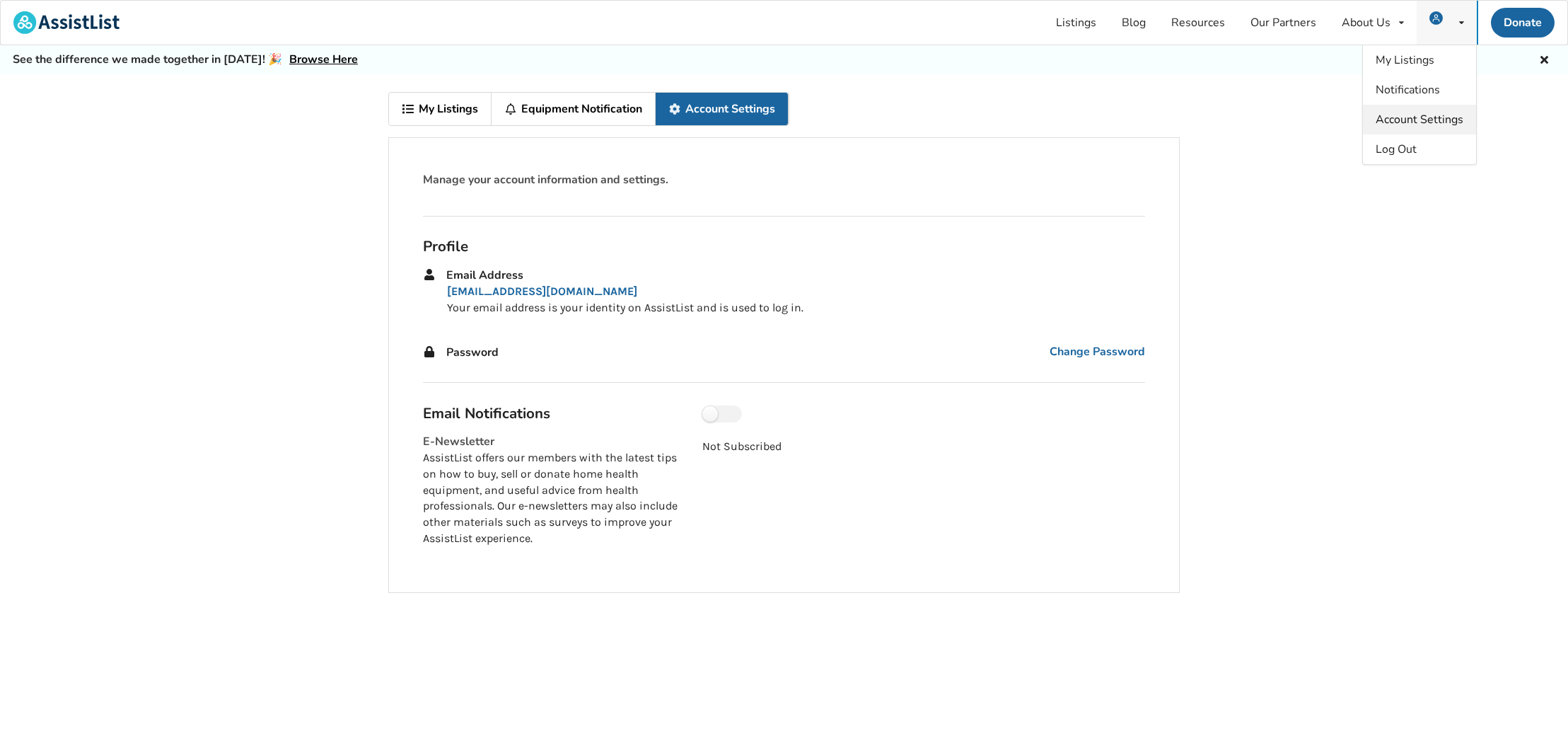
click at [1399, 118] on span "Account Settings" at bounding box center [1419, 119] width 87 height 15
click at [1258, 266] on div "My Listings Equipment Notification Account Settings Manage your account informa…" at bounding box center [784, 418] width 1568 height 688
click at [477, 113] on link "My Listings" at bounding box center [440, 109] width 103 height 32
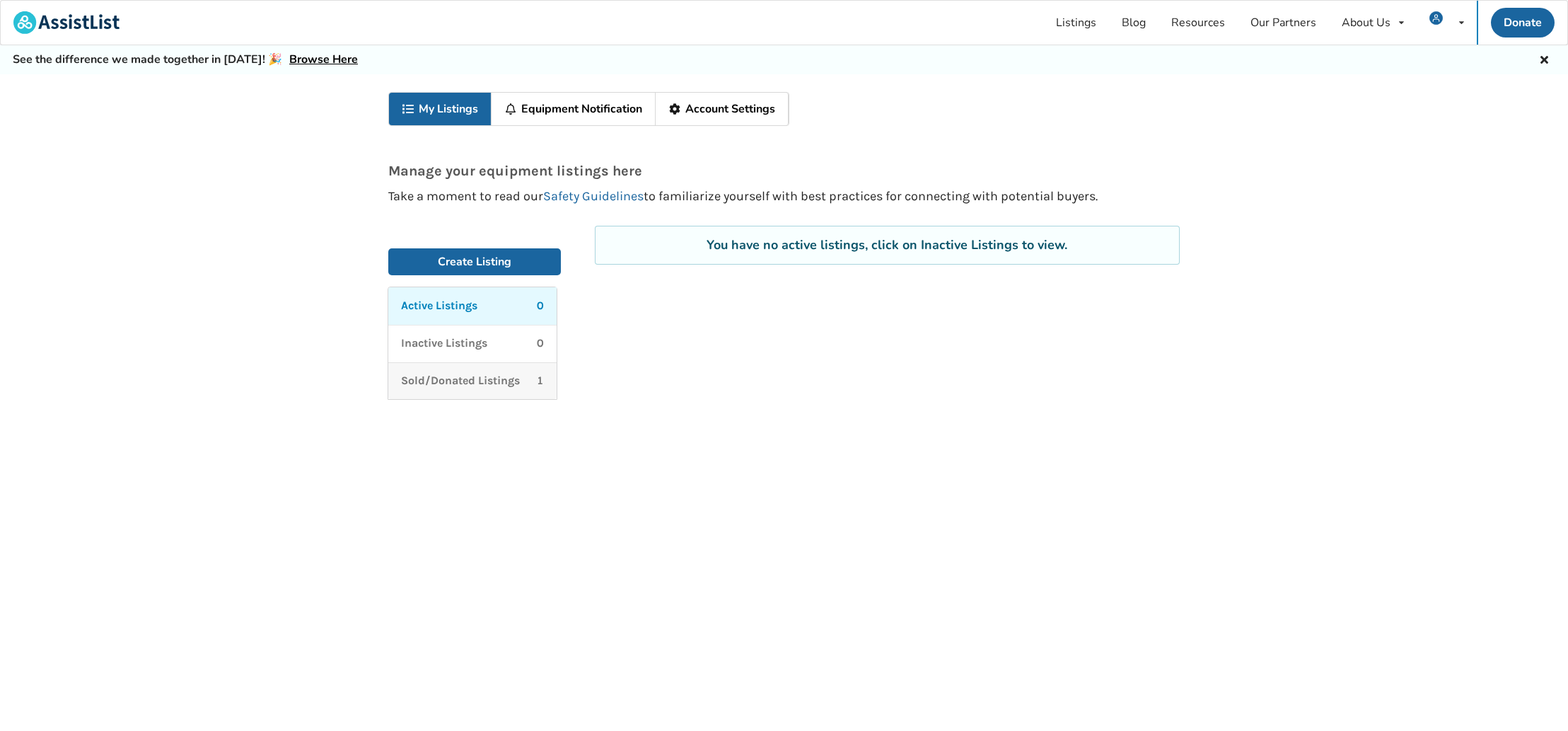
click at [492, 381] on p "Sold/Donated Listings" at bounding box center [460, 381] width 119 height 16
